Goal: Task Accomplishment & Management: Manage account settings

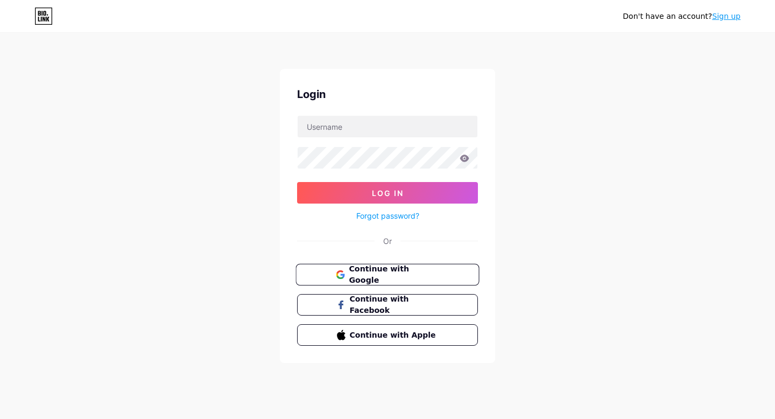
click at [400, 270] on span "Continue with Google" at bounding box center [394, 274] width 90 height 23
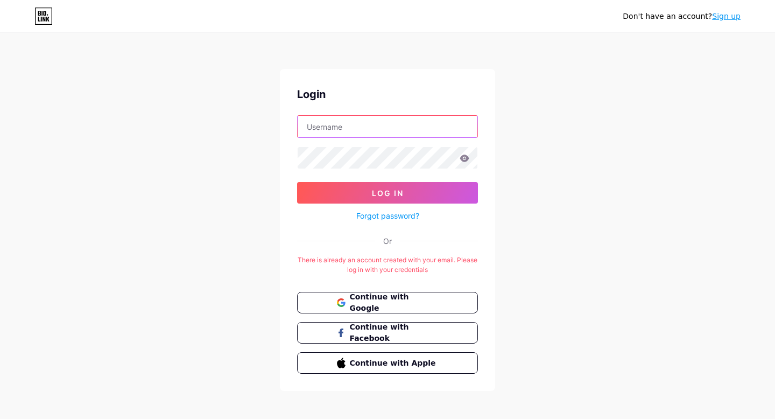
click at [394, 130] on input "text" at bounding box center [388, 127] width 180 height 22
type input "javiera.ramsal@gmail.com"
click at [466, 155] on icon at bounding box center [464, 157] width 9 height 7
click at [465, 158] on icon at bounding box center [464, 157] width 9 height 7
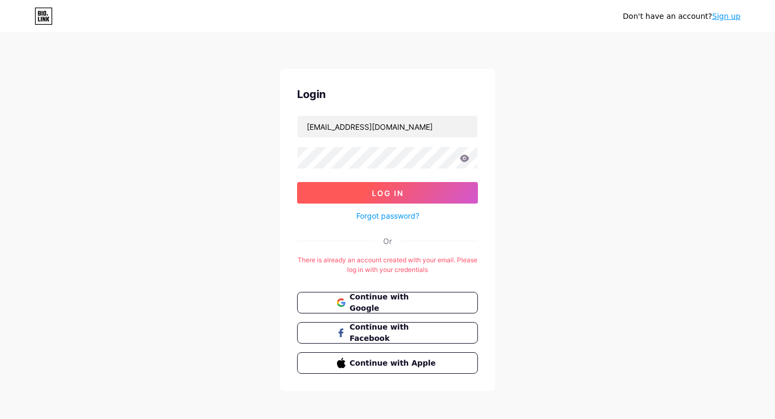
click at [399, 194] on span "Log In" at bounding box center [388, 192] width 32 height 9
